Goal: Task Accomplishment & Management: Manage account settings

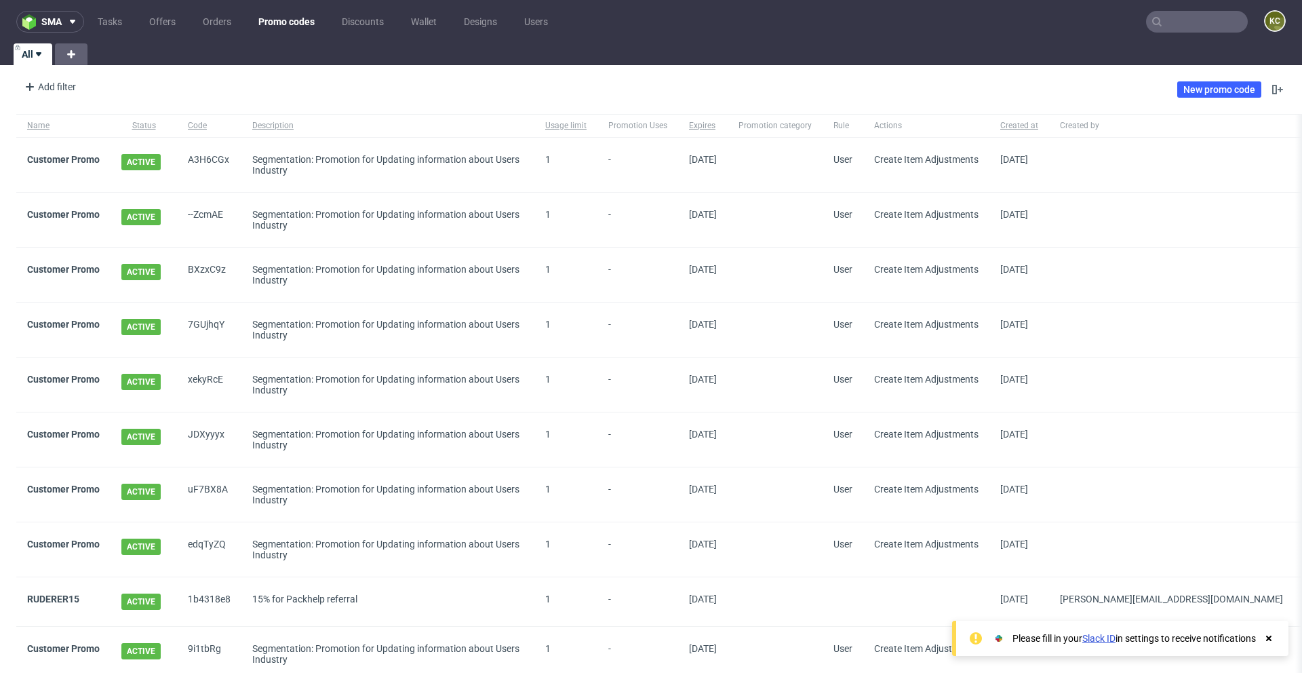
click at [1177, 12] on input "text" at bounding box center [1197, 22] width 102 height 22
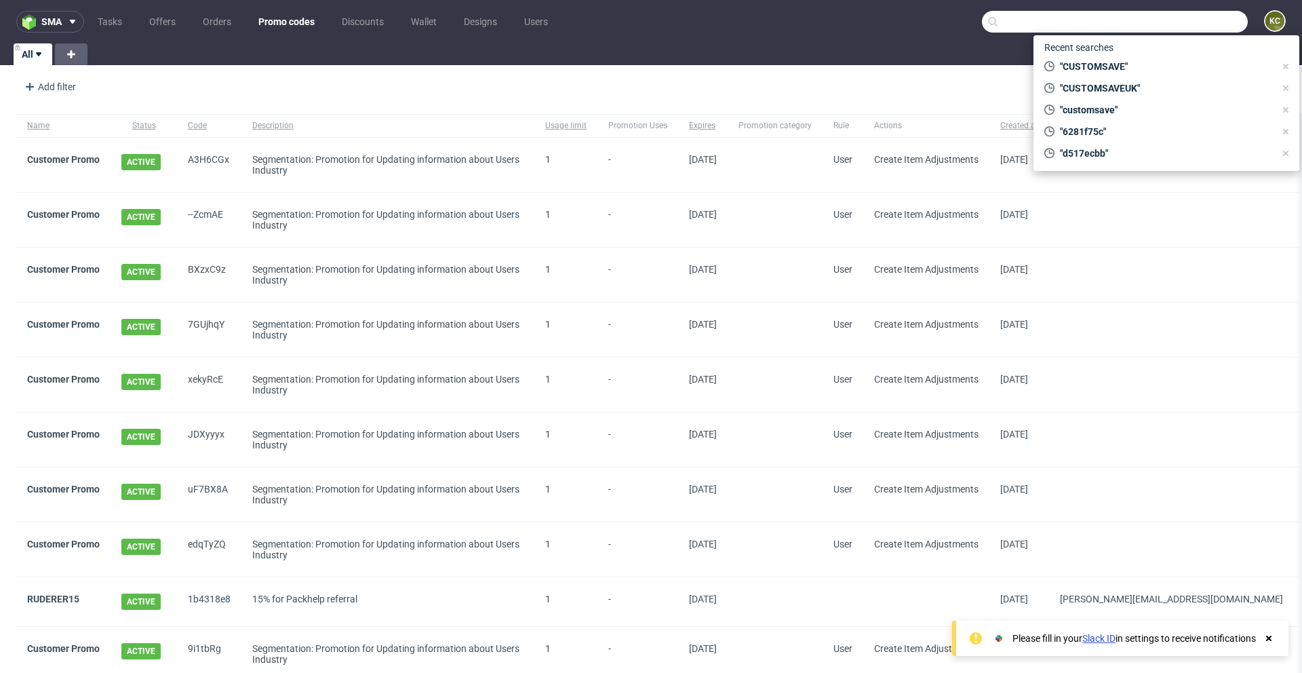
paste input "Timo.hartmann@x-trabrands.com"
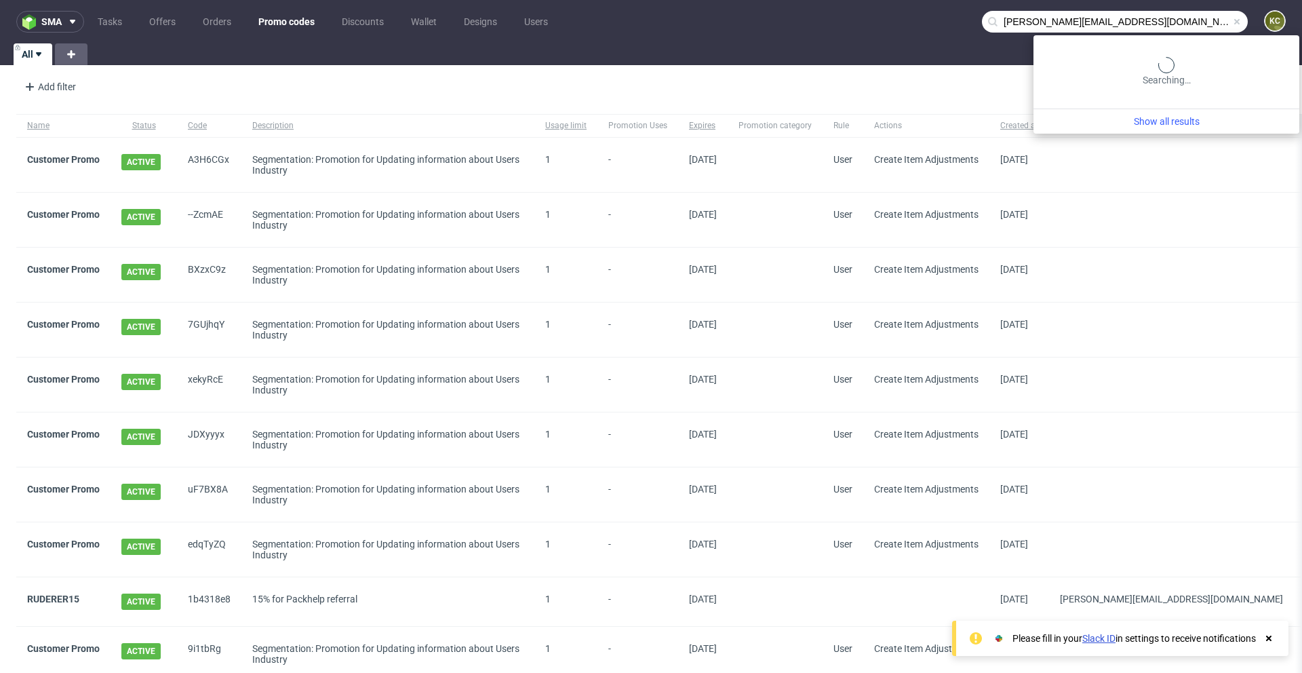
type input "Timo.hartmann@x-trabrands.com"
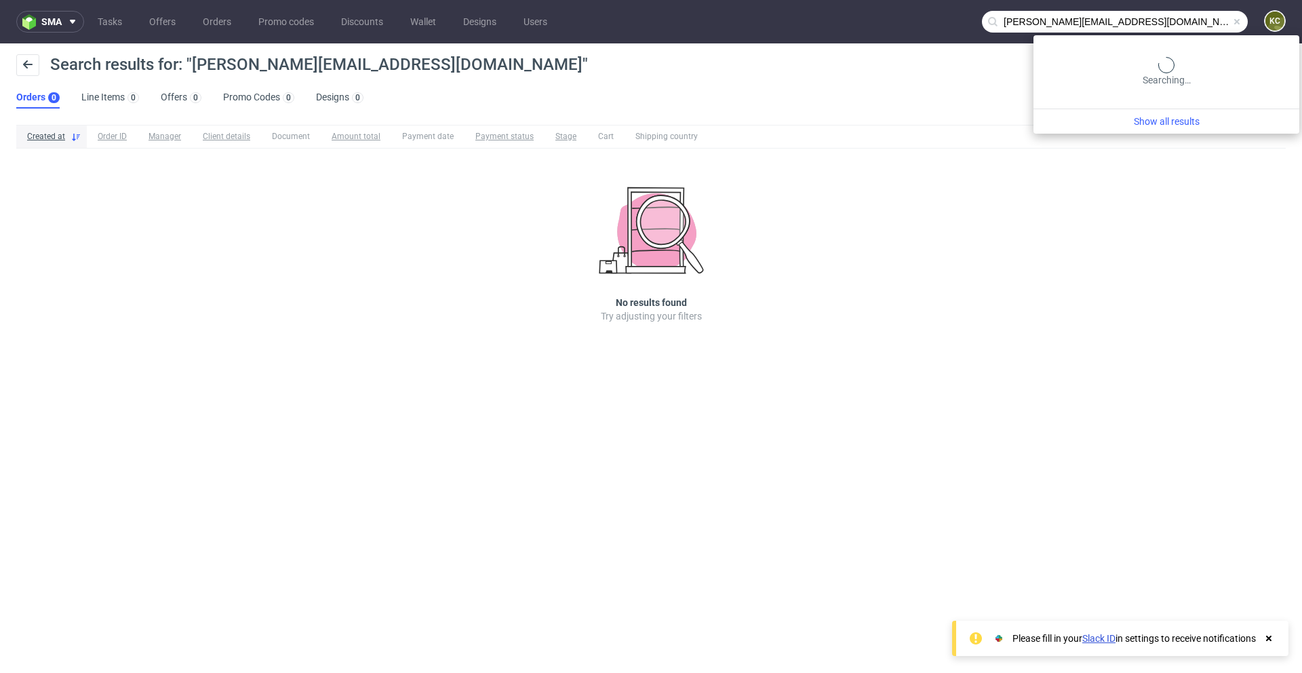
click at [1182, 30] on input "Timo.hartmann@x-trabrands.com" at bounding box center [1115, 22] width 266 height 22
click at [1182, 29] on input "Timo.hartmann@x-trabrands.com" at bounding box center [1115, 22] width 266 height 22
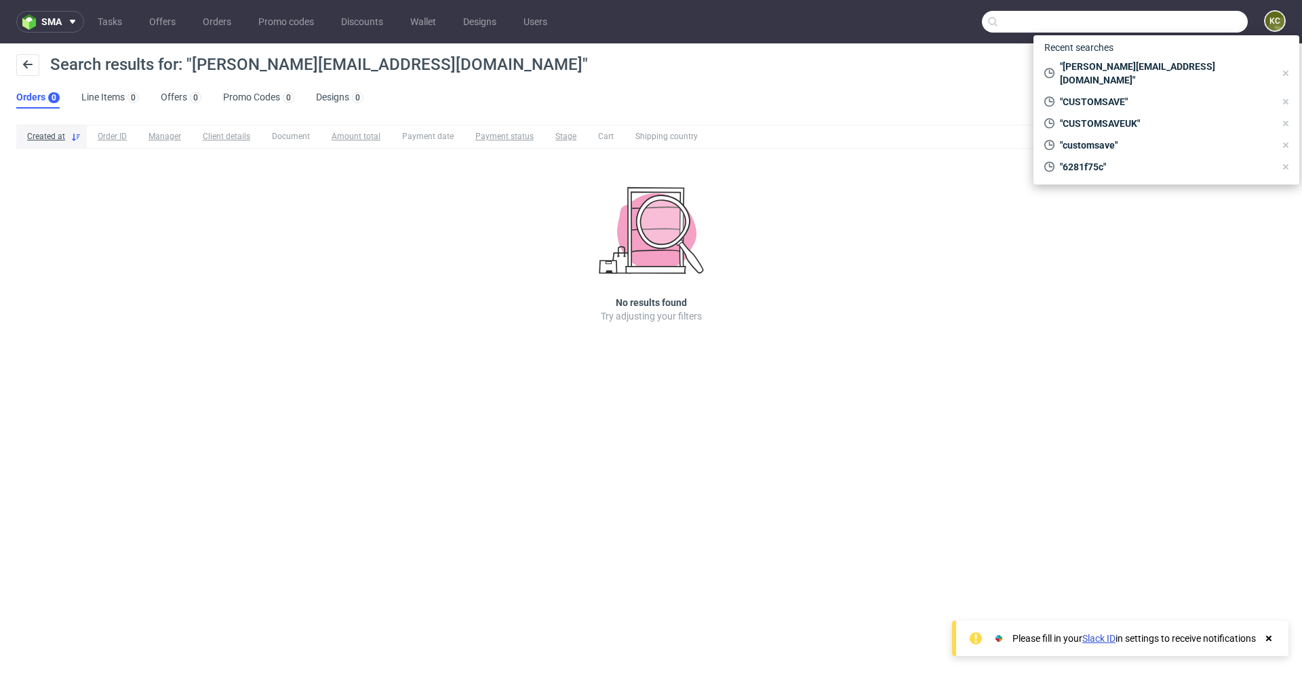
paste input "[PERSON_NAME][EMAIL_ADDRESS][DOMAIN_NAME]"
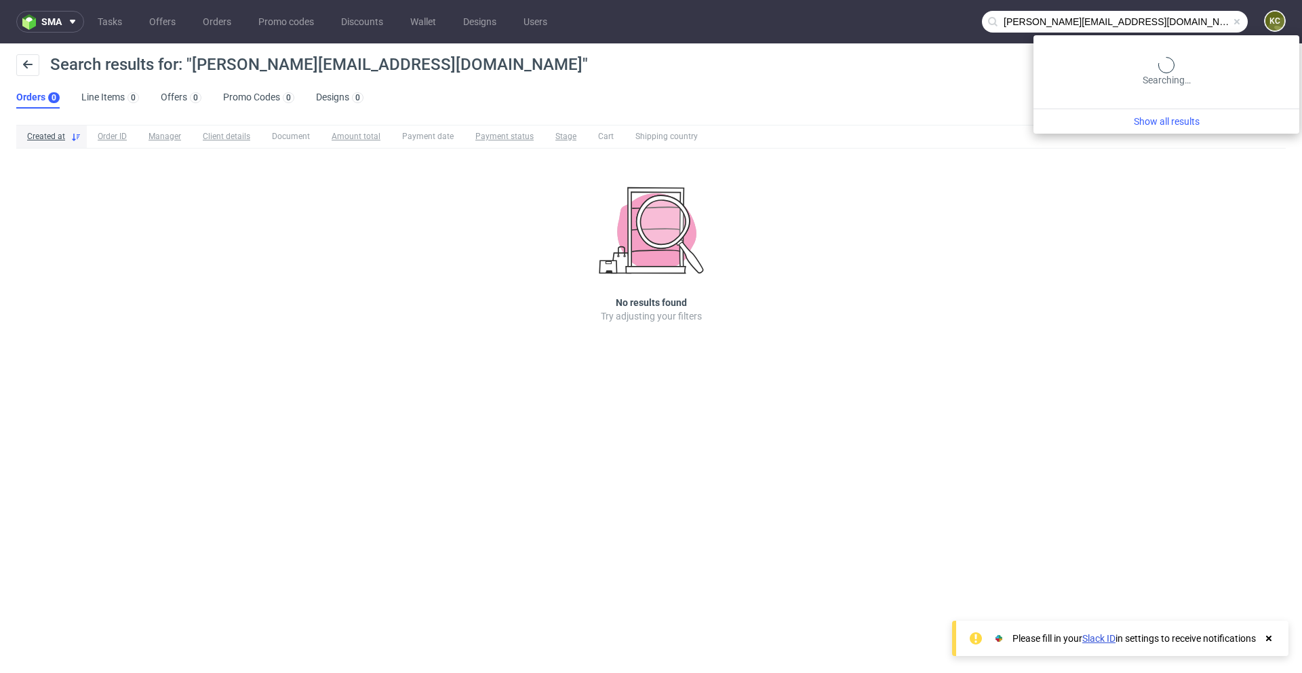
type input "[PERSON_NAME][EMAIL_ADDRESS][DOMAIN_NAME]"
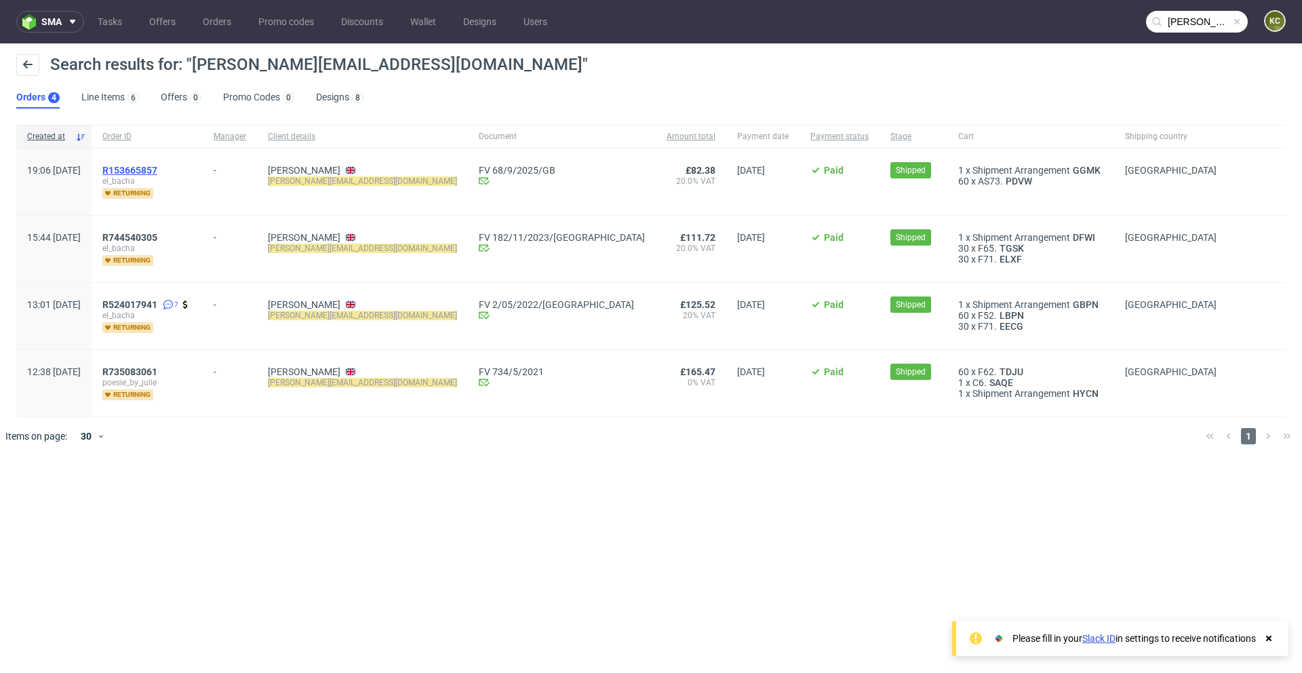
click at [157, 168] on span "R153665857" at bounding box center [129, 170] width 55 height 11
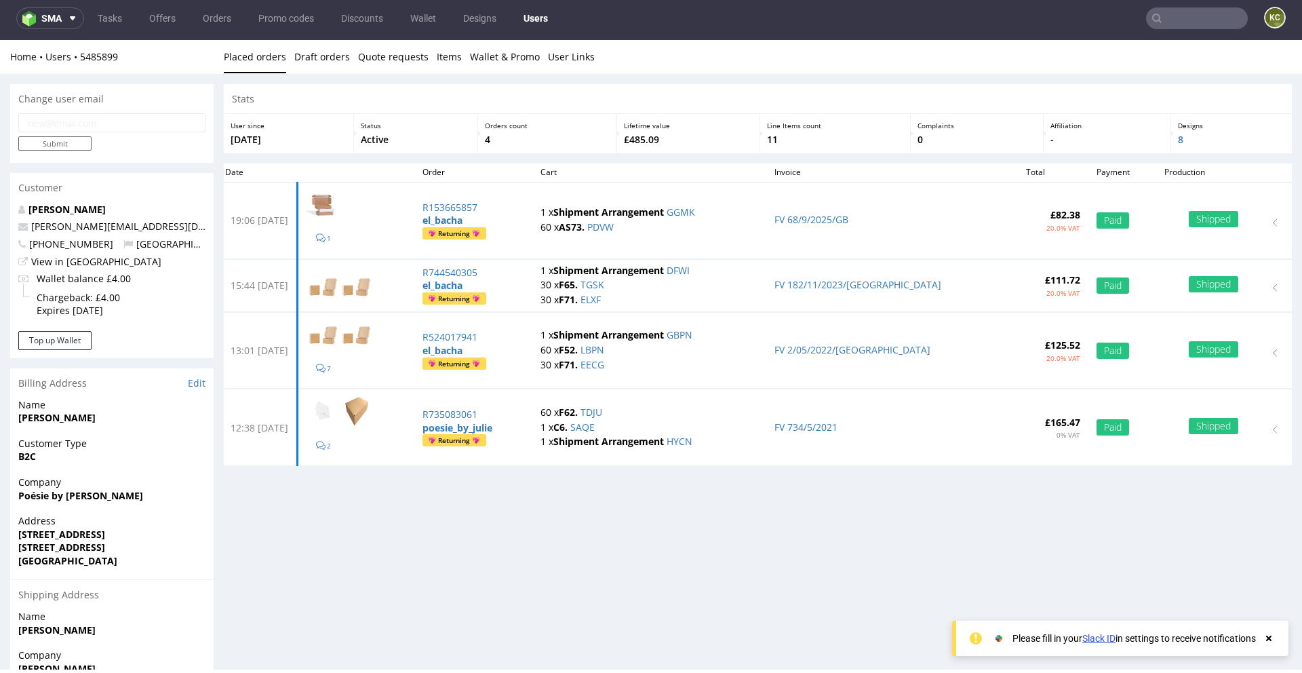
click at [66, 233] on p "[PERSON_NAME][EMAIL_ADDRESS][DOMAIN_NAME]" at bounding box center [111, 227] width 187 height 14
click at [66, 229] on link "[PERSON_NAME][EMAIL_ADDRESS][DOMAIN_NAME]" at bounding box center [148, 226] width 235 height 13
click at [57, 338] on button "Top up Wallet" at bounding box center [54, 340] width 73 height 19
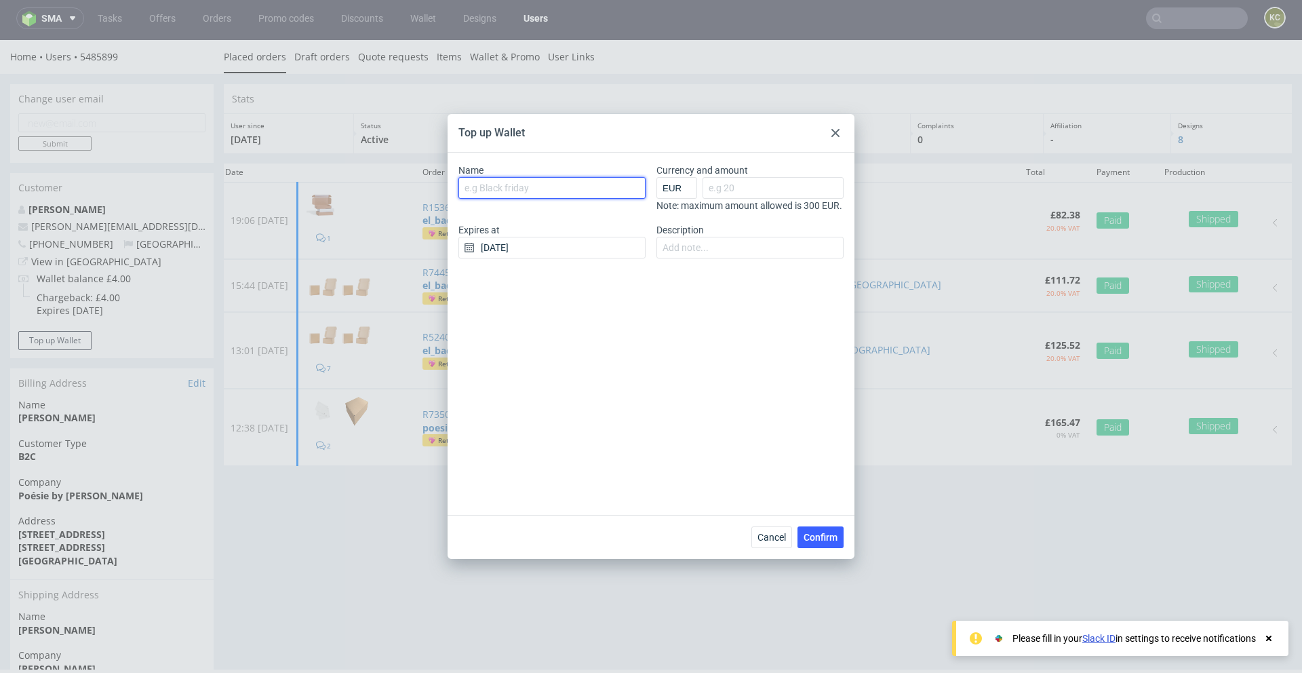
click at [500, 183] on input "Name" at bounding box center [551, 188] width 187 height 22
type input "Eco Badge Reward1"
click at [732, 180] on input "Currency and amount" at bounding box center [773, 188] width 141 height 22
type input "4"
type input "50"
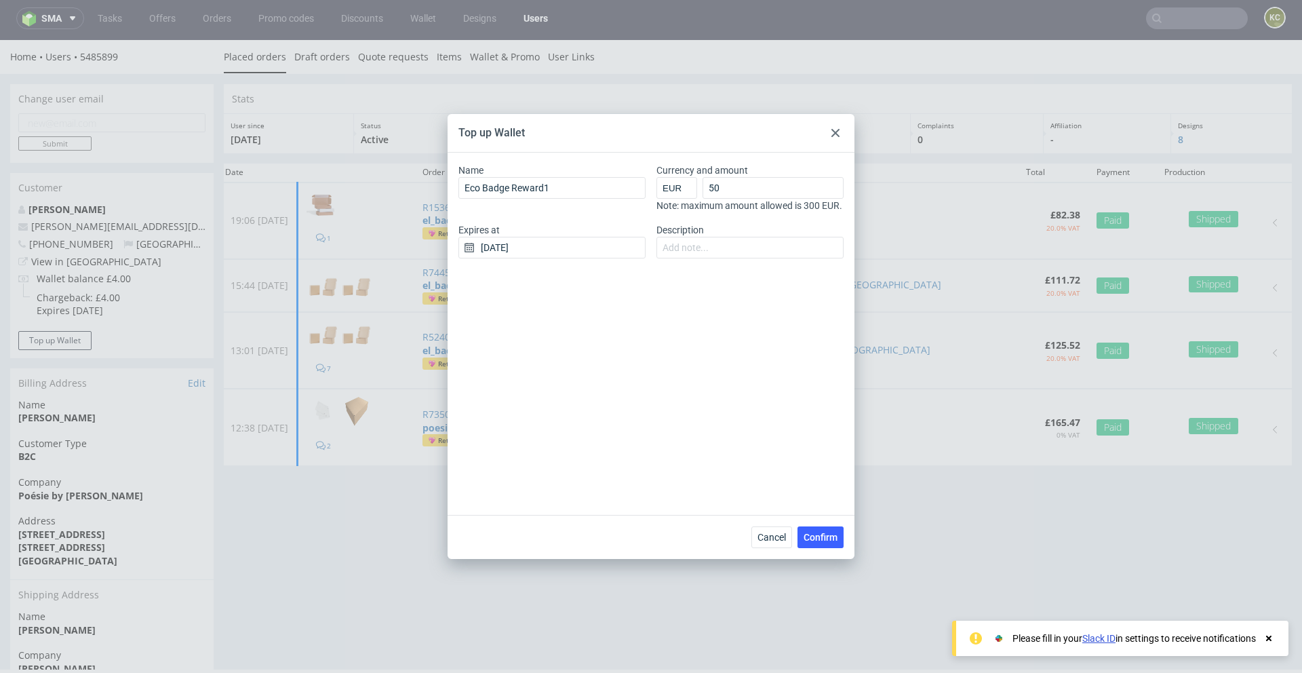
click at [693, 269] on div "Name Eco Badge Reward1 Currency and amount EUR GBP PLN SEK RON 50 Note: maximum…" at bounding box center [650, 216] width 385 height 106
click at [692, 254] on input "Description" at bounding box center [749, 248] width 187 height 22
type input "Reward for eco Badge"
click at [589, 371] on div "Name Eco Badge Reward1 Currency and amount EUR GBP PLN SEK RON 50 Note: maximum…" at bounding box center [651, 334] width 407 height 362
click at [511, 254] on input "[DATE]" at bounding box center [551, 248] width 187 height 22
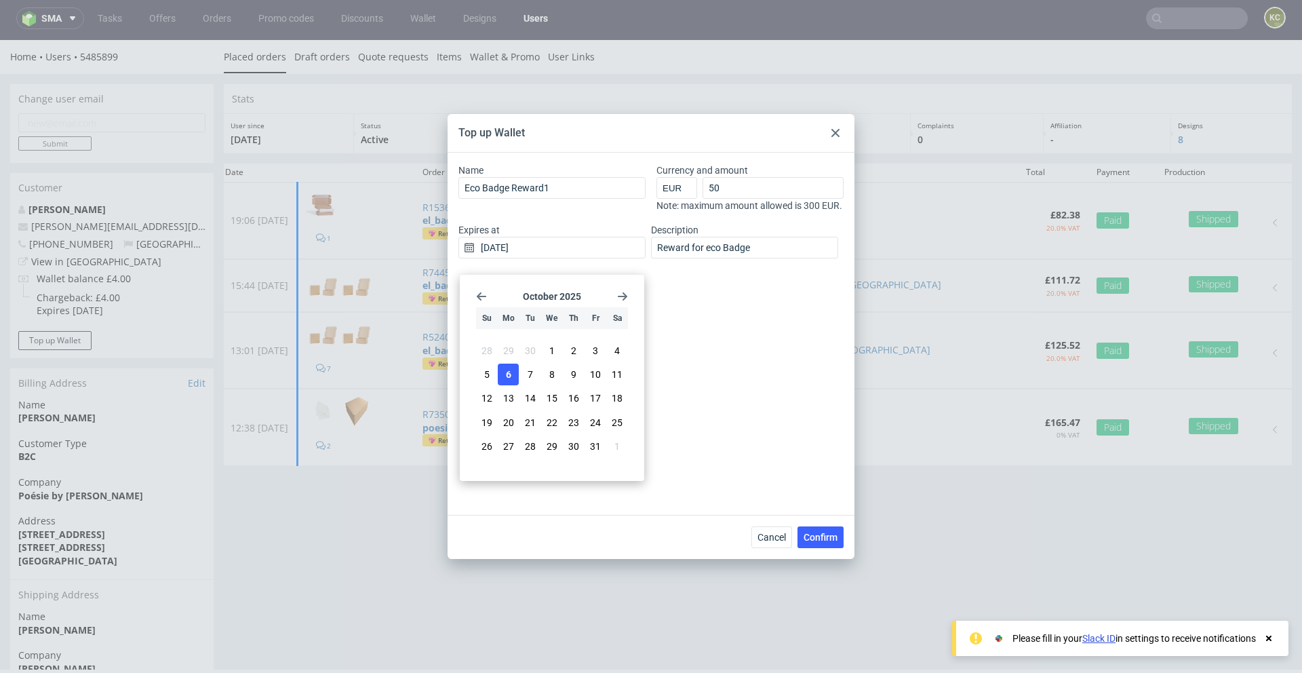
click at [625, 292] on icon "Go forward 1 month" at bounding box center [622, 296] width 11 height 11
click at [621, 448] on span "31" at bounding box center [617, 446] width 11 height 14
type input "[DATE]"
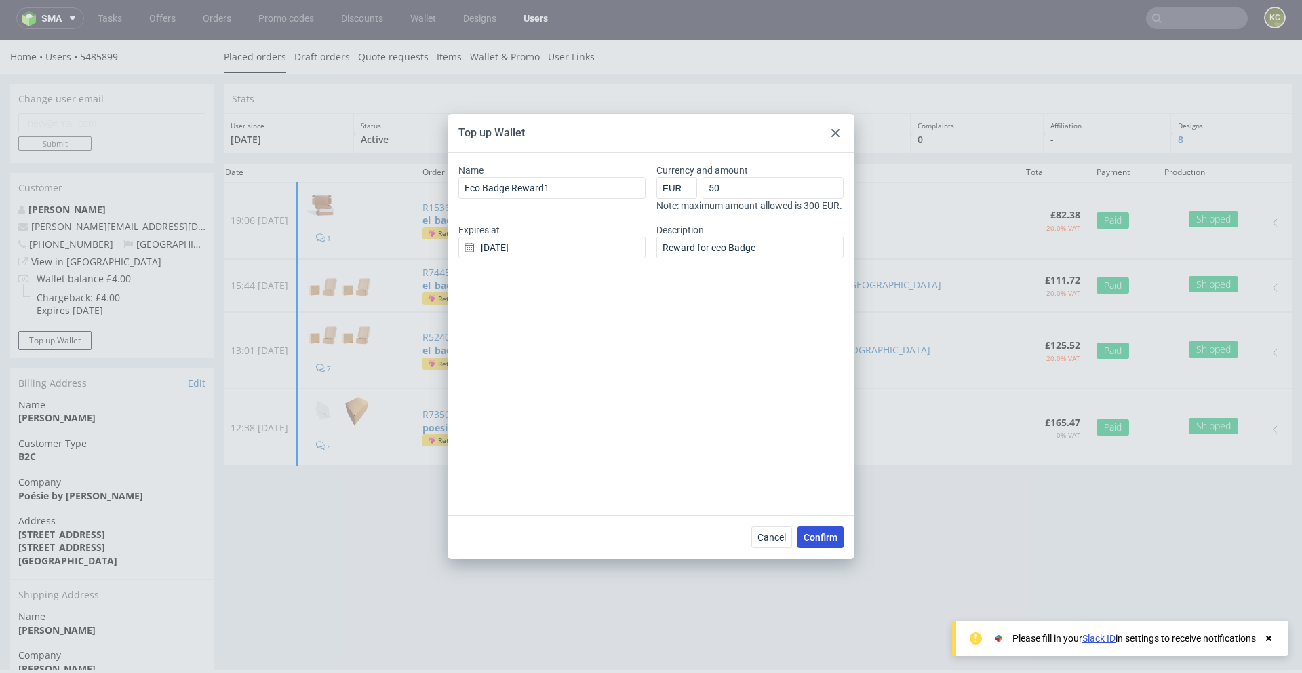
click at [820, 541] on span "Confirm" at bounding box center [821, 536] width 34 height 9
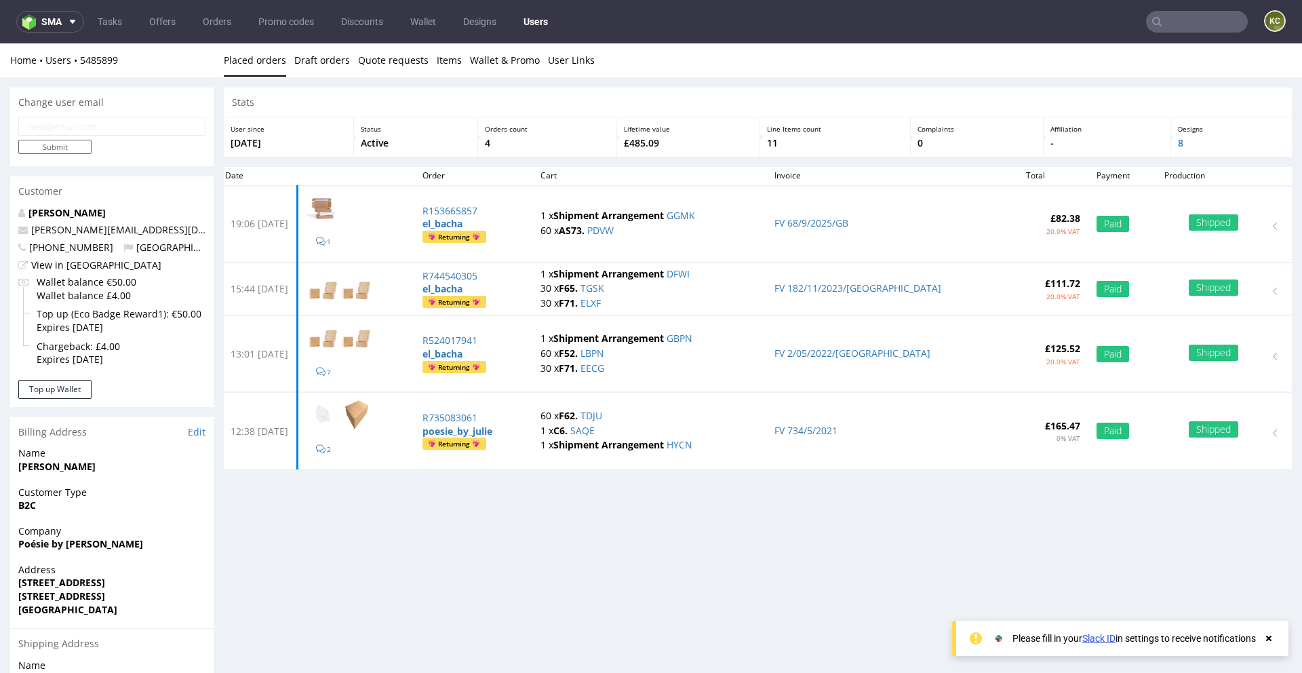
click at [1172, 26] on input "text" at bounding box center [1197, 22] width 102 height 22
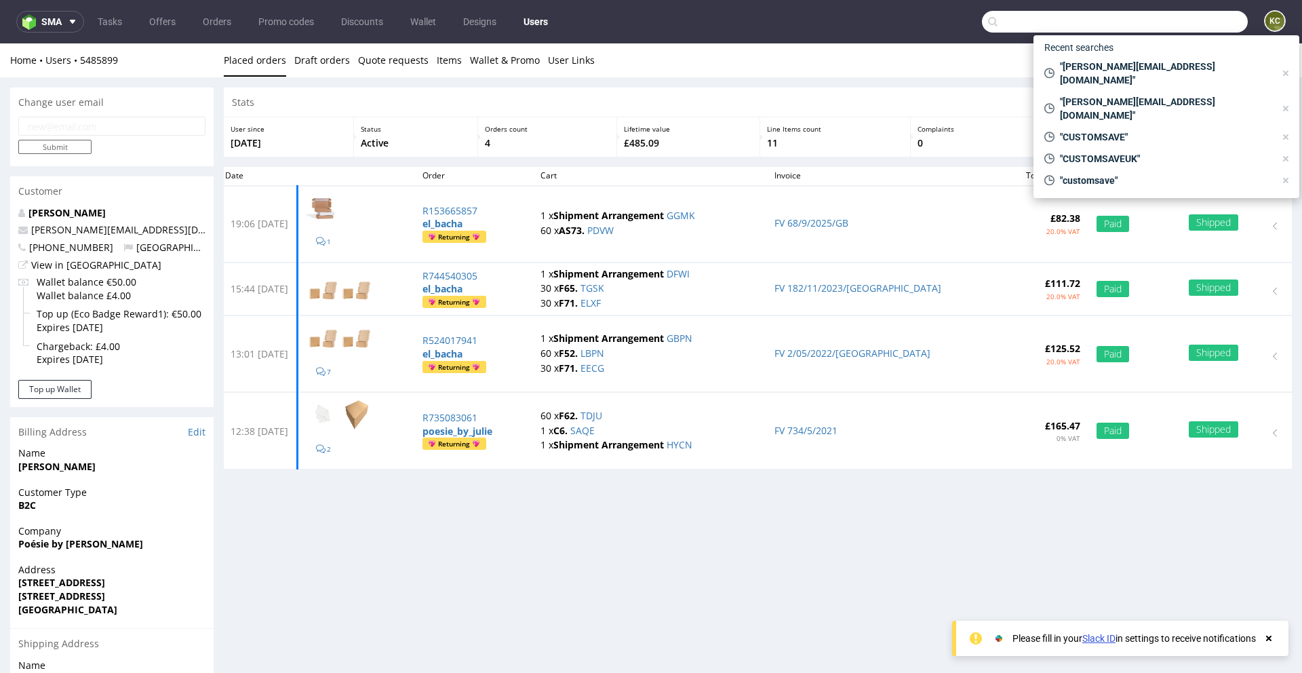
paste input "[EMAIL_ADDRESS][DOMAIN_NAME]"
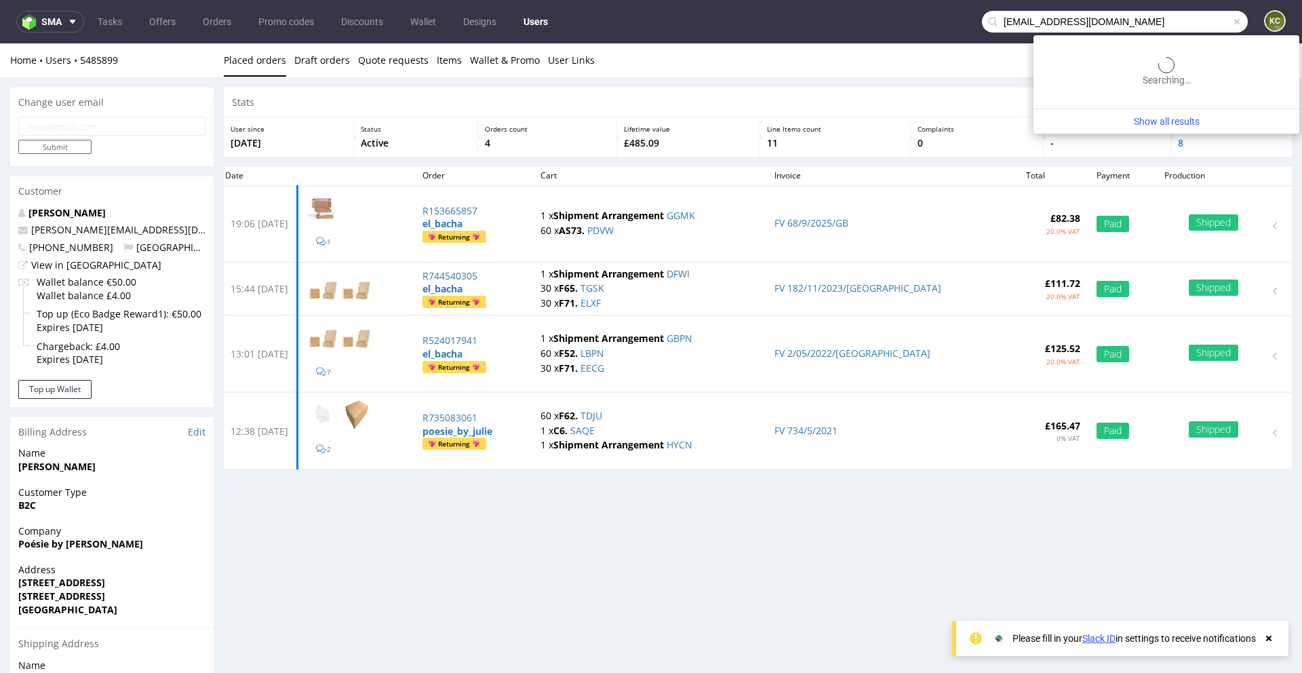
type input "[EMAIL_ADDRESS][DOMAIN_NAME]"
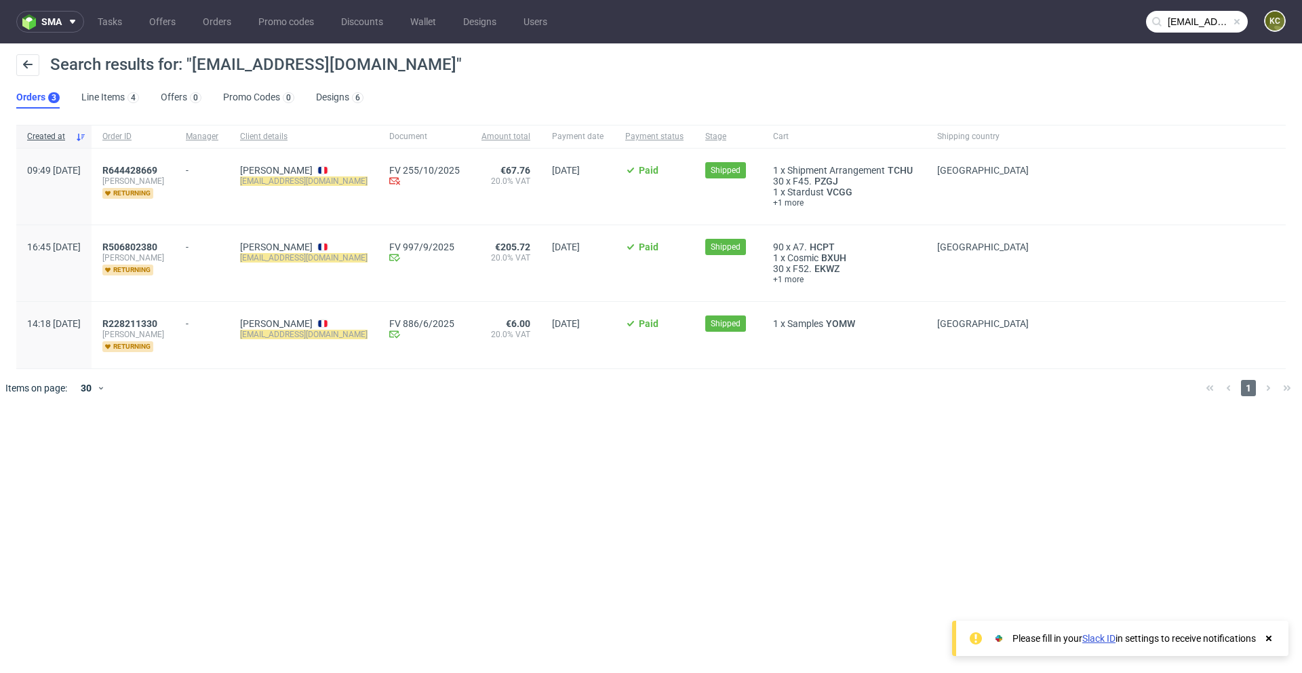
click at [164, 176] on span "[PERSON_NAME]" at bounding box center [133, 181] width 62 height 11
click at [157, 168] on span "R644428669" at bounding box center [129, 170] width 55 height 11
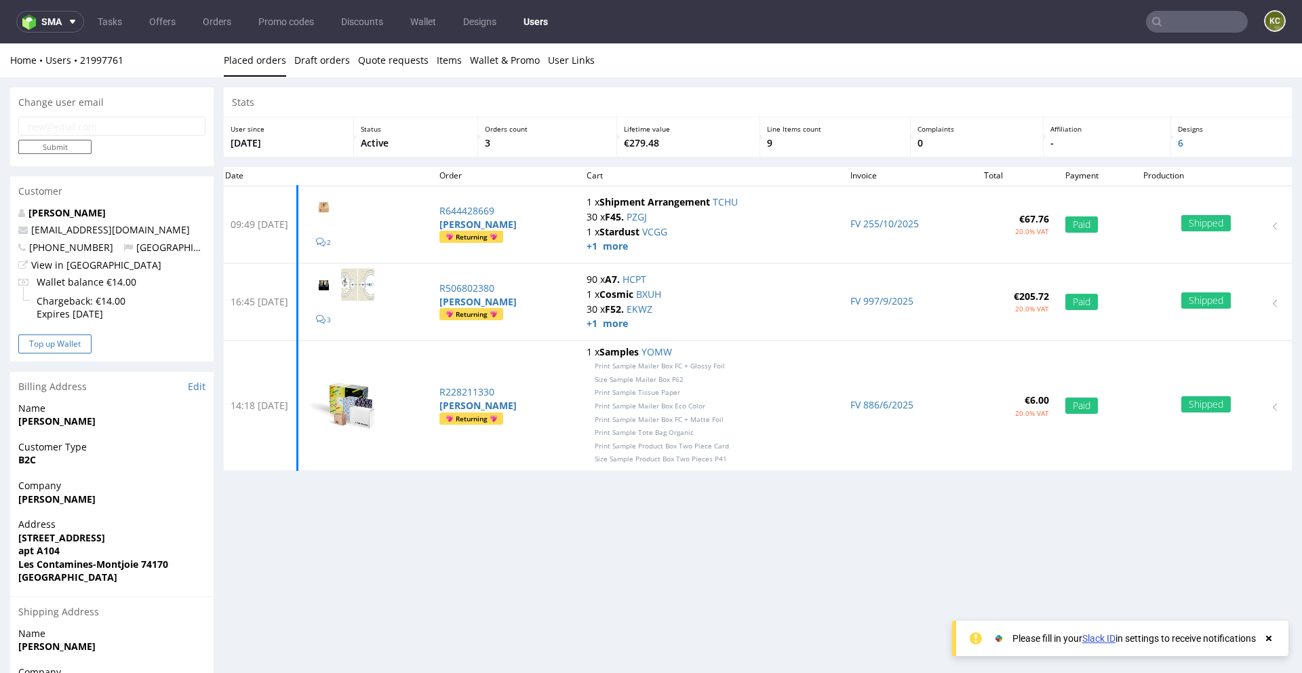
click at [66, 350] on button "Top up Wallet" at bounding box center [54, 343] width 73 height 19
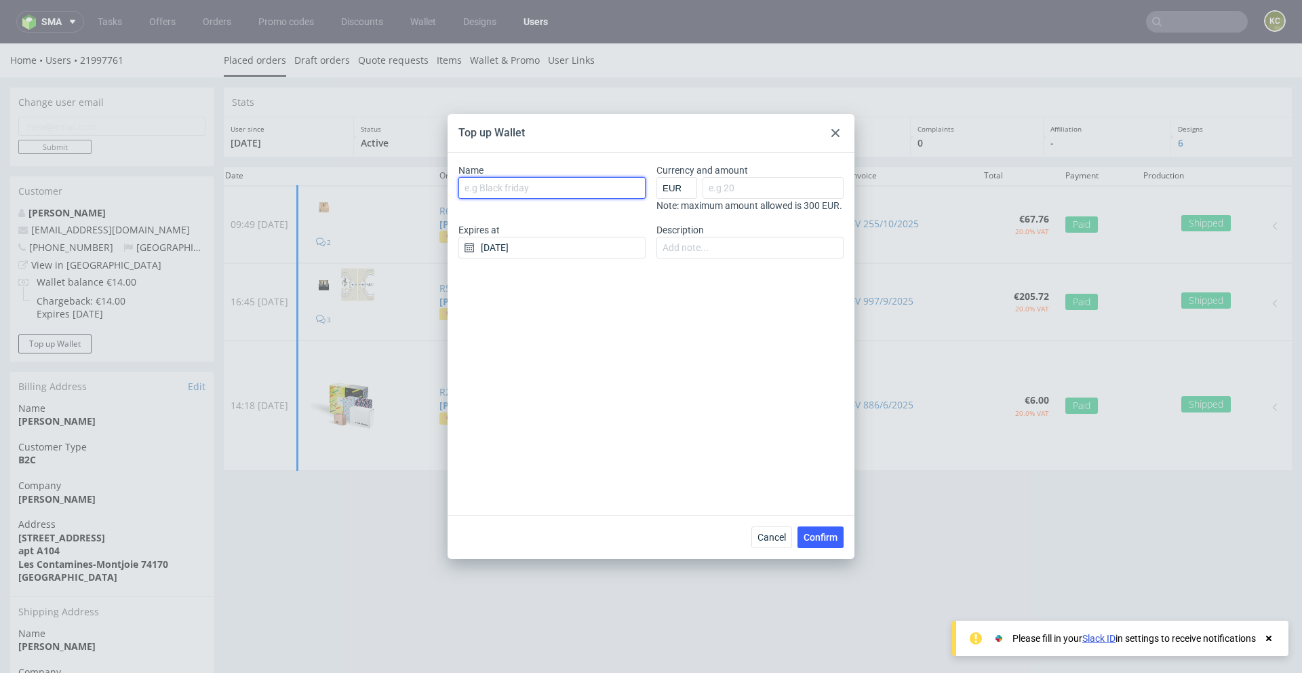
click at [535, 193] on input "Name" at bounding box center [551, 188] width 187 height 22
type input "Eco Badge - Reward"
click at [755, 188] on input "Currency and amount" at bounding box center [773, 188] width 141 height 22
type input "50"
click at [715, 249] on div "Description" at bounding box center [749, 240] width 187 height 35
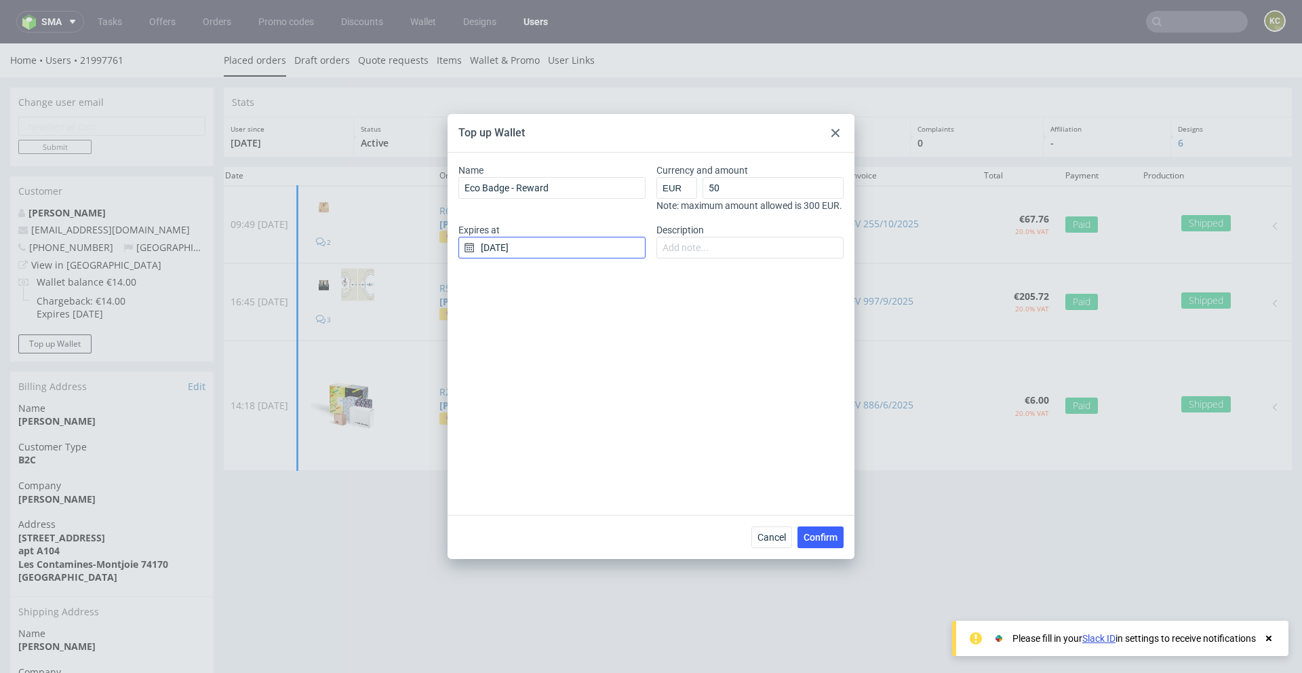
click at [532, 253] on input "[DATE]" at bounding box center [551, 248] width 187 height 22
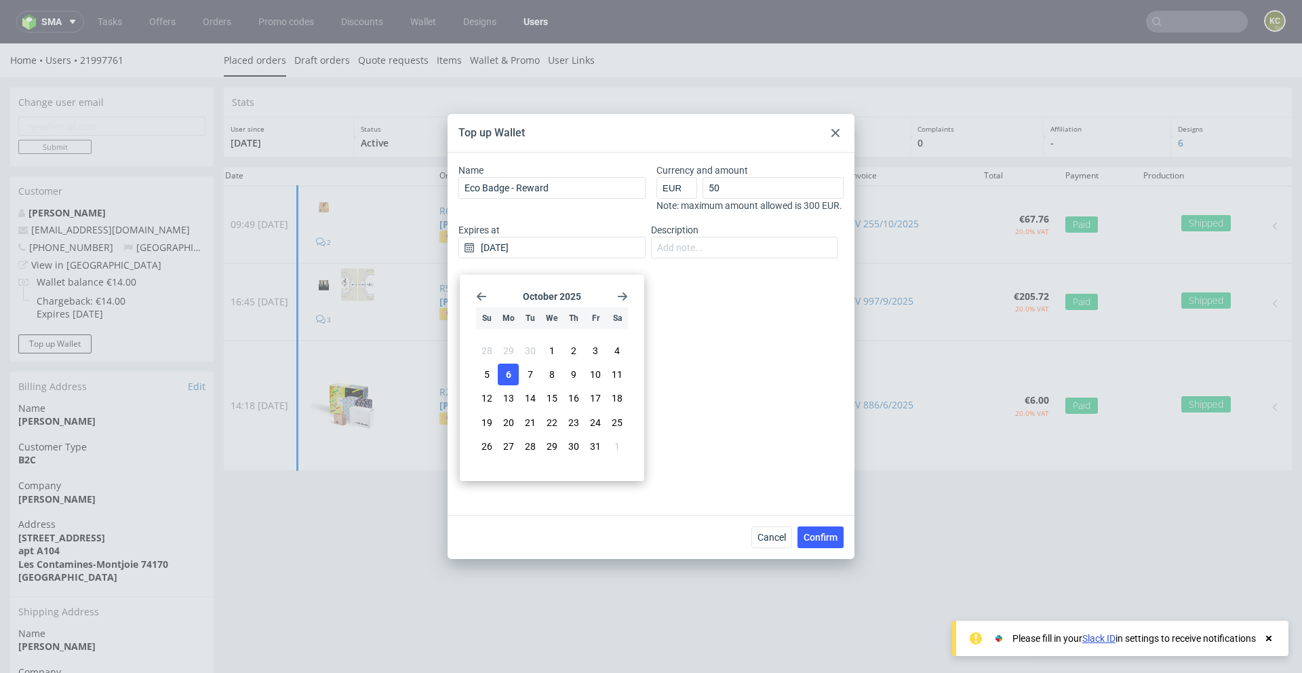
click at [622, 298] on icon "Go forward 1 month" at bounding box center [622, 296] width 11 height 11
click at [611, 447] on button "31" at bounding box center [617, 446] width 21 height 22
type input "[DATE]"
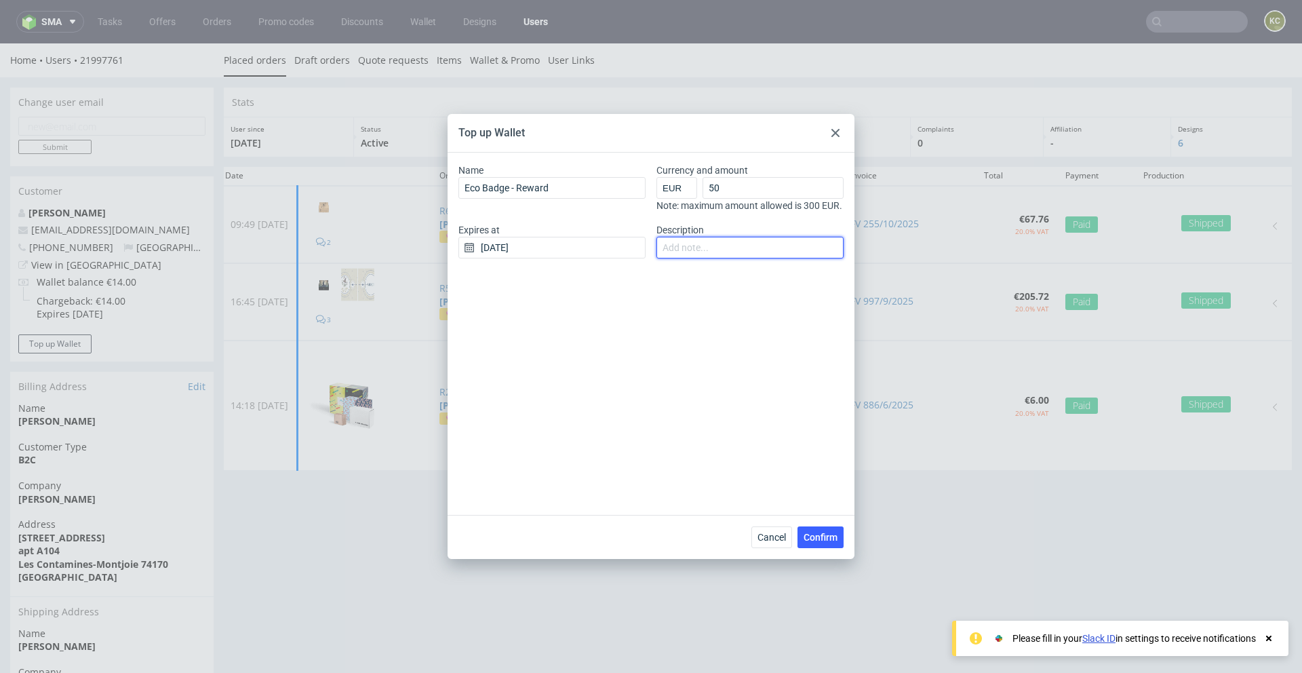
click at [706, 254] on input "Description" at bounding box center [749, 248] width 187 height 22
type input "Reward 1"
click at [709, 430] on div "Name Eco Badge - Reward Currency and amount EUR GBP PLN SEK [PERSON_NAME] 50 No…" at bounding box center [651, 334] width 407 height 362
click at [812, 533] on span "Confirm" at bounding box center [821, 536] width 34 height 9
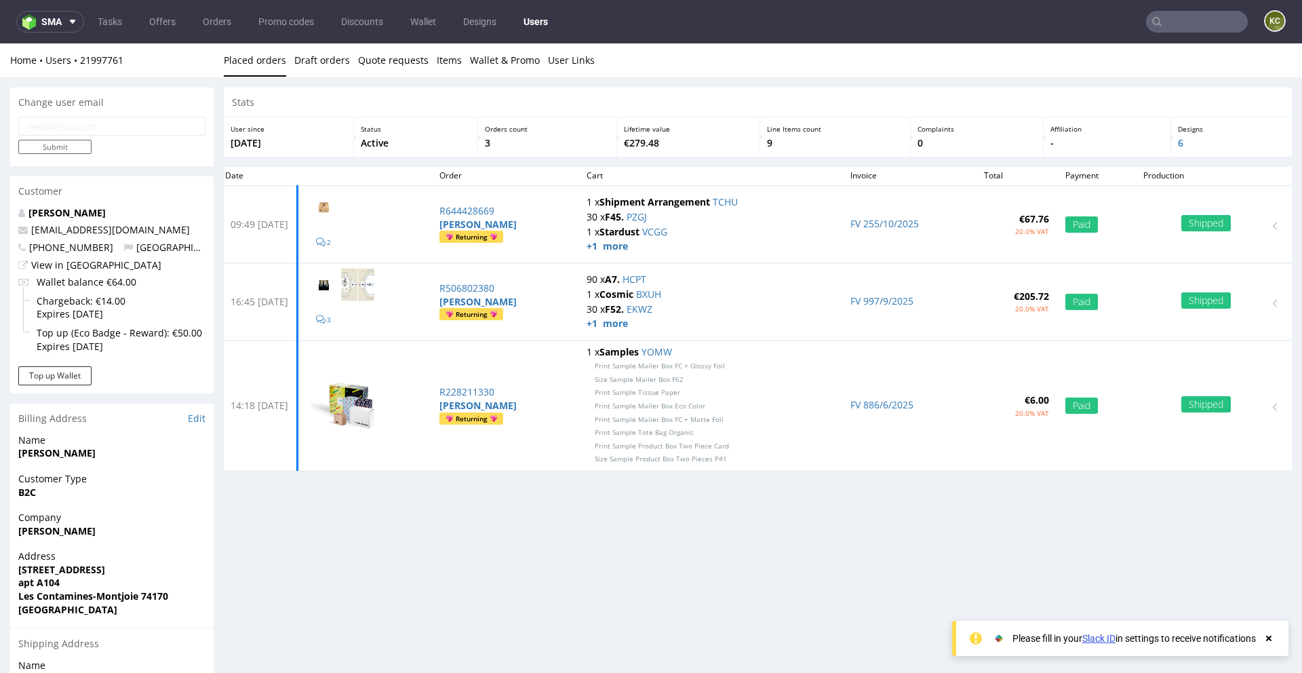
click at [1180, 18] on input "text" at bounding box center [1197, 22] width 102 height 22
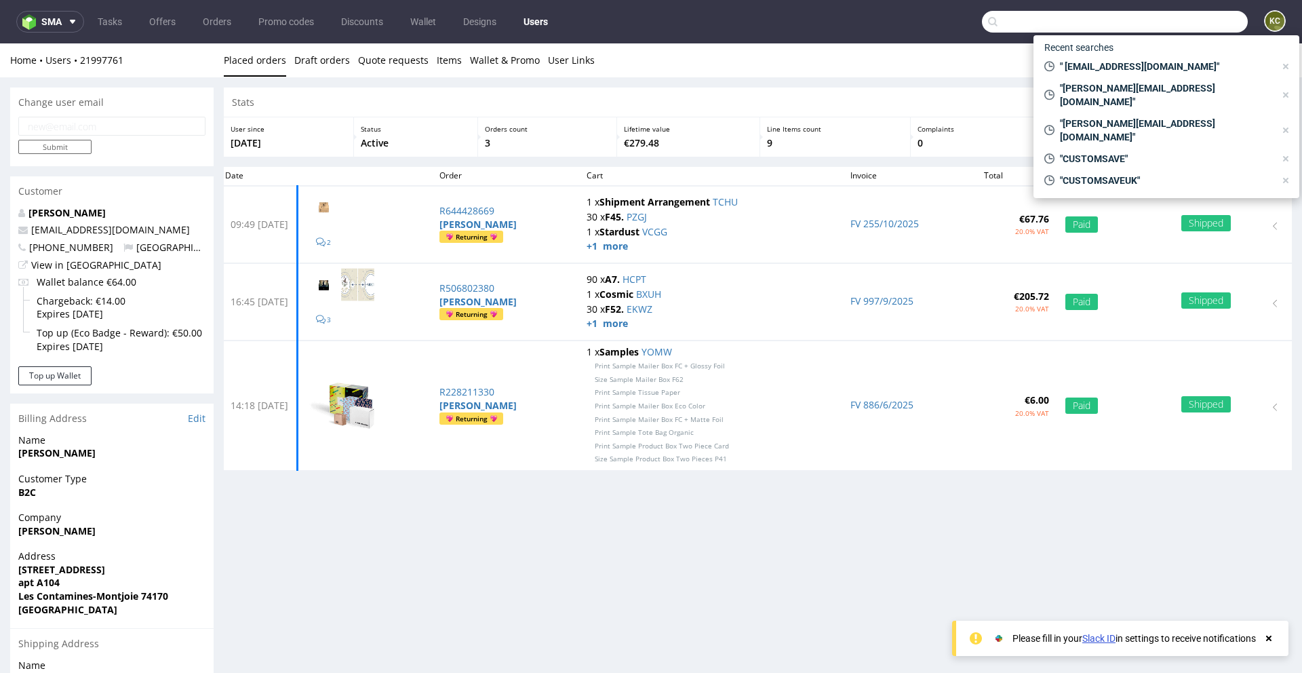
paste input "lattali@beavers-agency.fr"
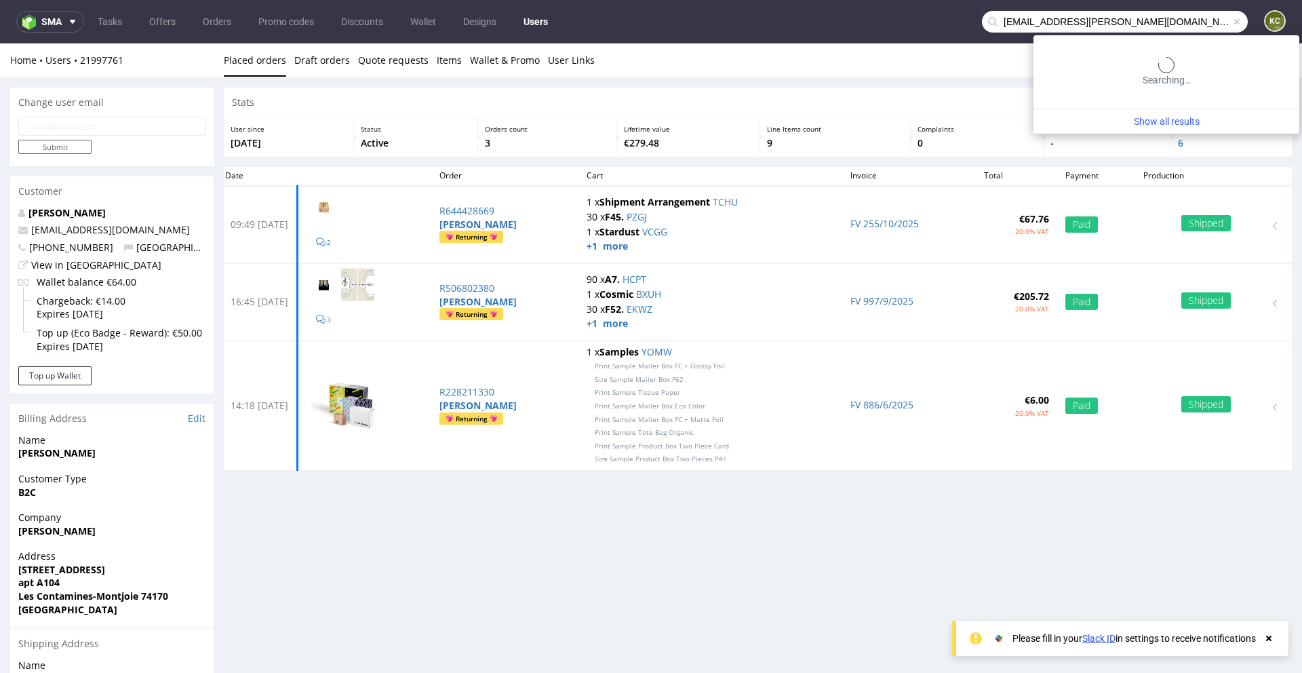
type input "lattali@beavers-agency.fr"
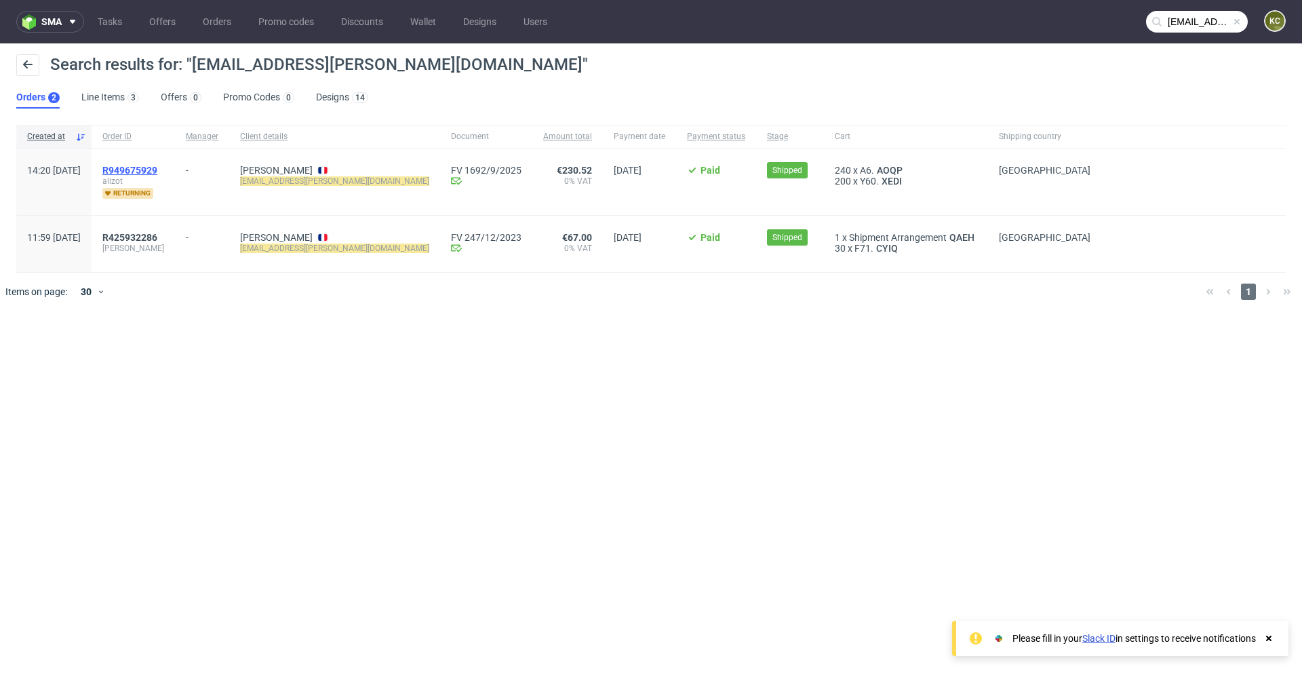
click at [157, 171] on span "R949675929" at bounding box center [129, 170] width 55 height 11
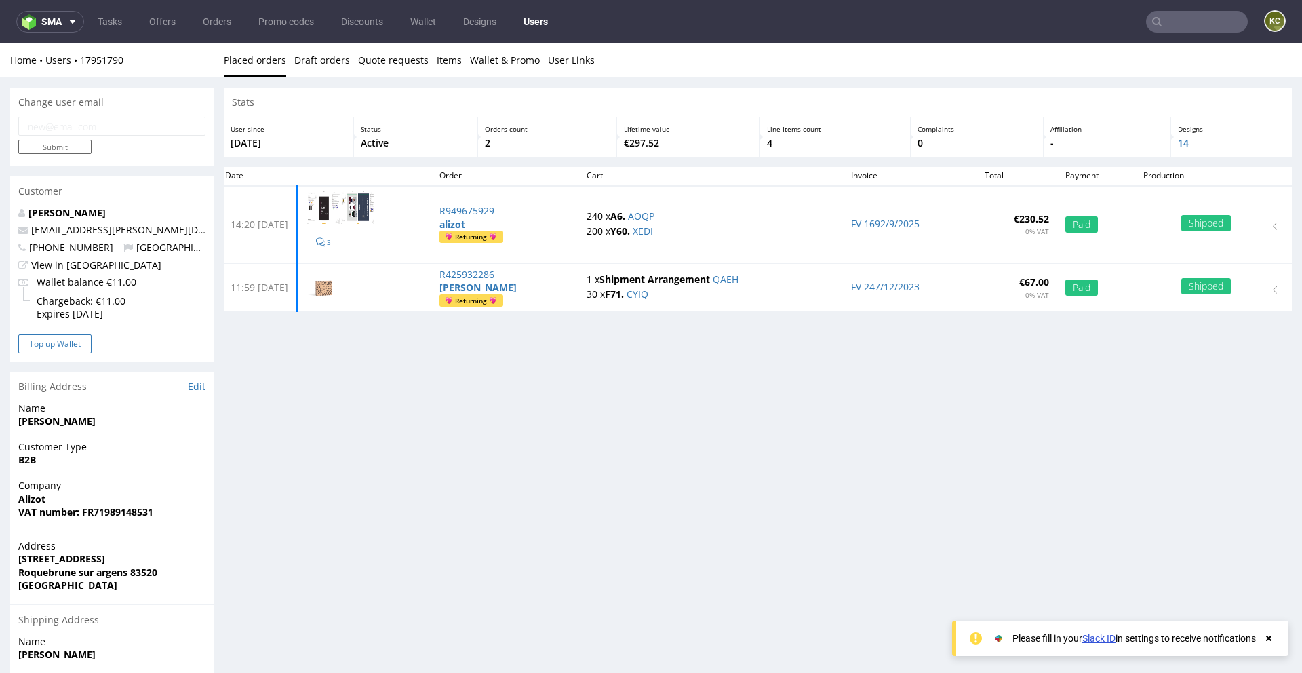
click at [60, 353] on button "Top up Wallet" at bounding box center [54, 343] width 73 height 19
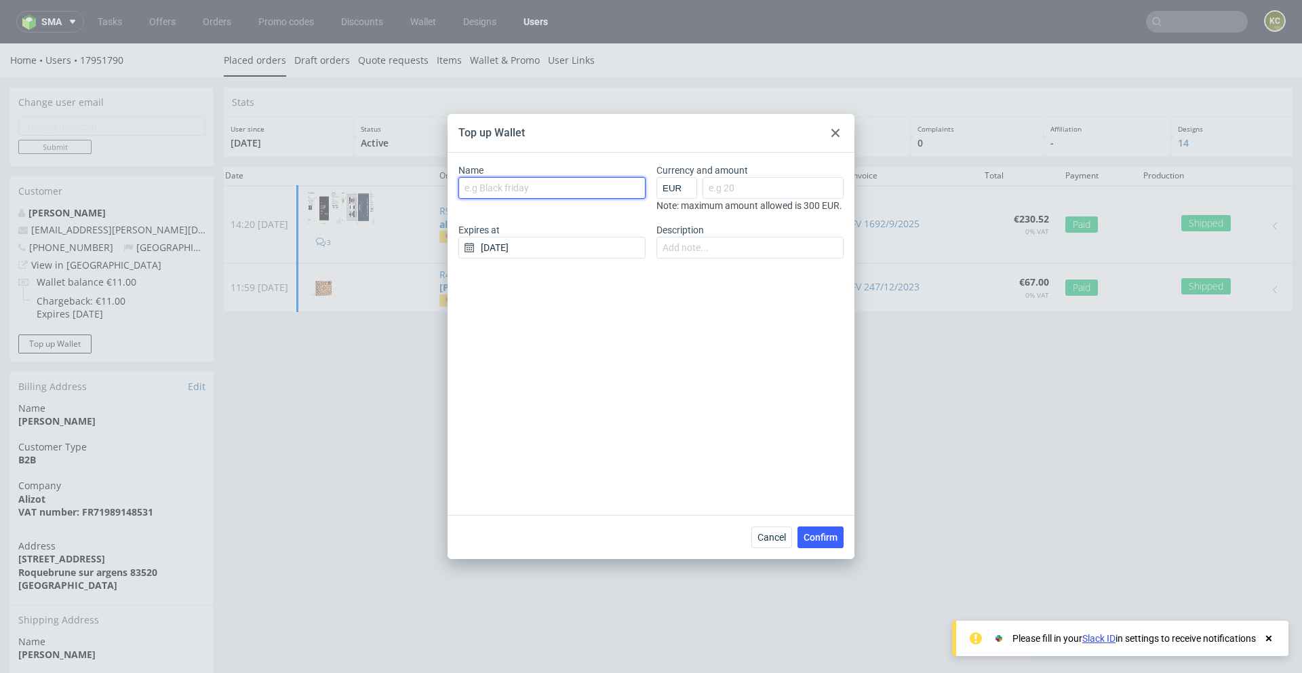
click at [503, 188] on input "Name" at bounding box center [551, 188] width 187 height 22
type input "Eco badge Reward"
click at [733, 182] on input "Currency and amount" at bounding box center [773, 188] width 141 height 22
type input "50"
click at [686, 258] on input "Description" at bounding box center [749, 248] width 187 height 22
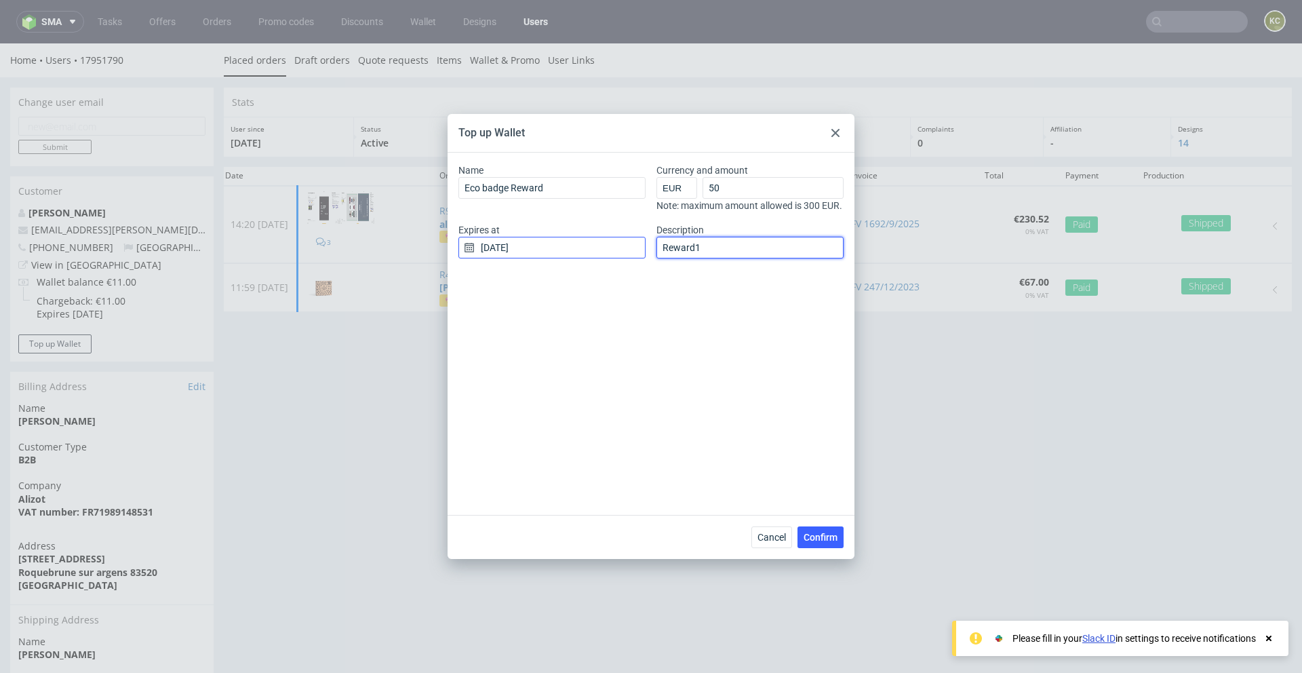
type input "Reward1"
click at [531, 258] on input "[DATE]" at bounding box center [551, 248] width 187 height 22
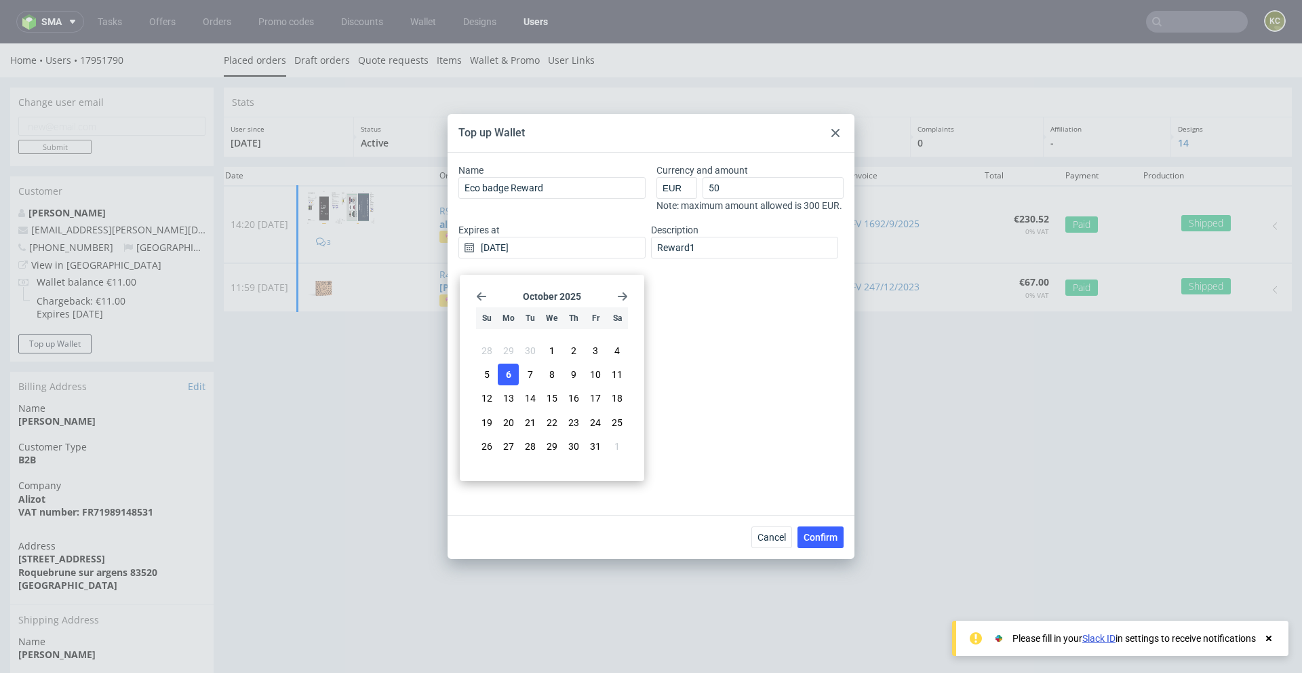
click at [623, 292] on icon "Go forward 1 month" at bounding box center [622, 296] width 11 height 11
click at [478, 294] on icon "Go back 1 month" at bounding box center [481, 296] width 11 height 11
click at [625, 441] on button "31" at bounding box center [617, 446] width 21 height 22
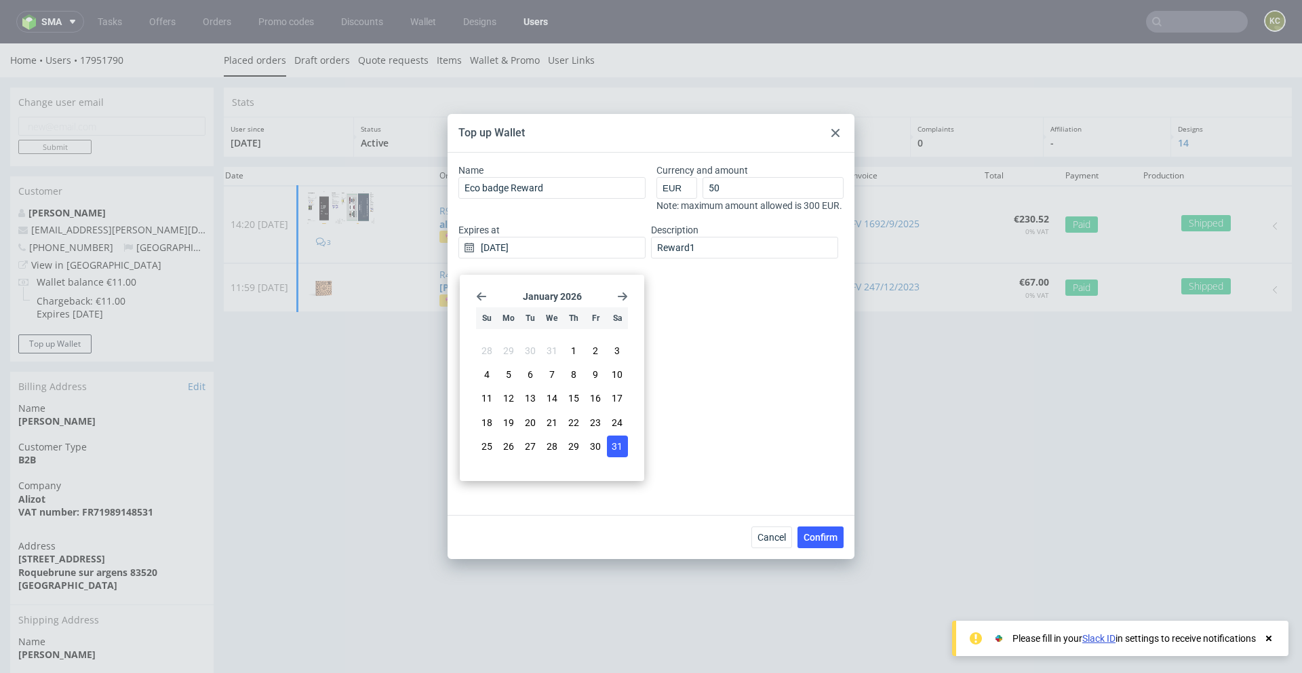
type input "[DATE]"
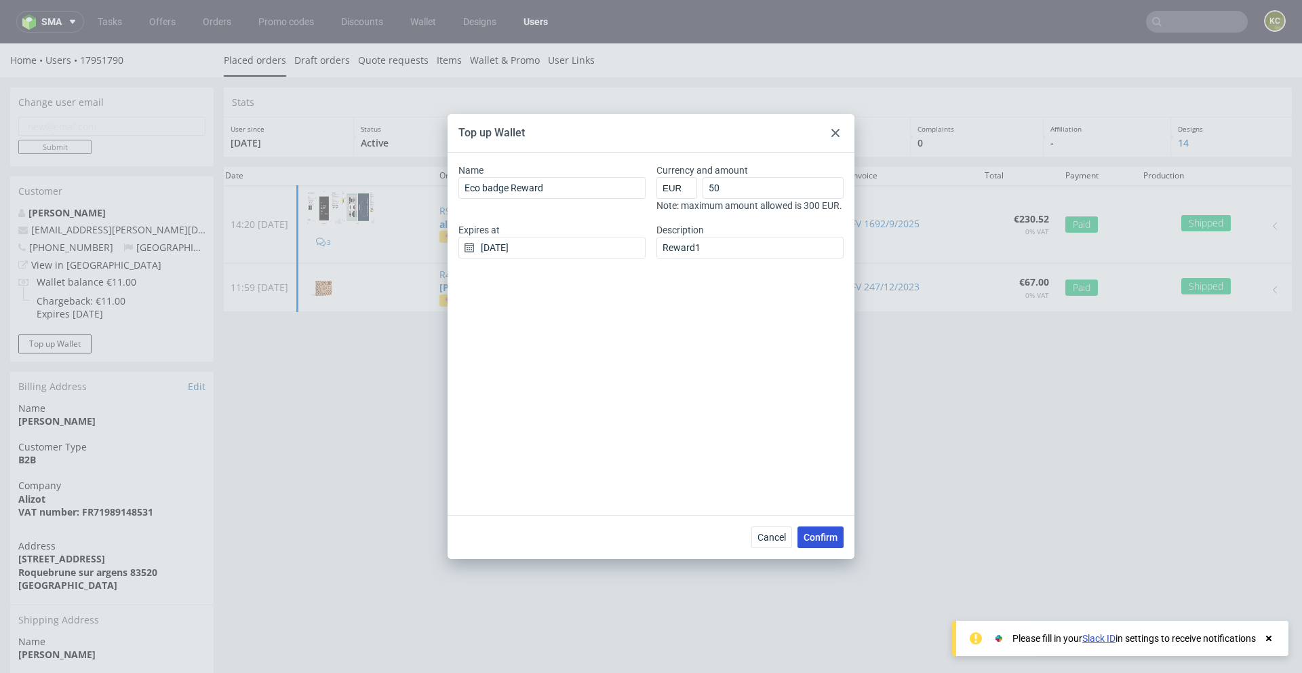
click at [842, 534] on button "Confirm" at bounding box center [821, 537] width 46 height 22
